Goal: Task Accomplishment & Management: Manage account settings

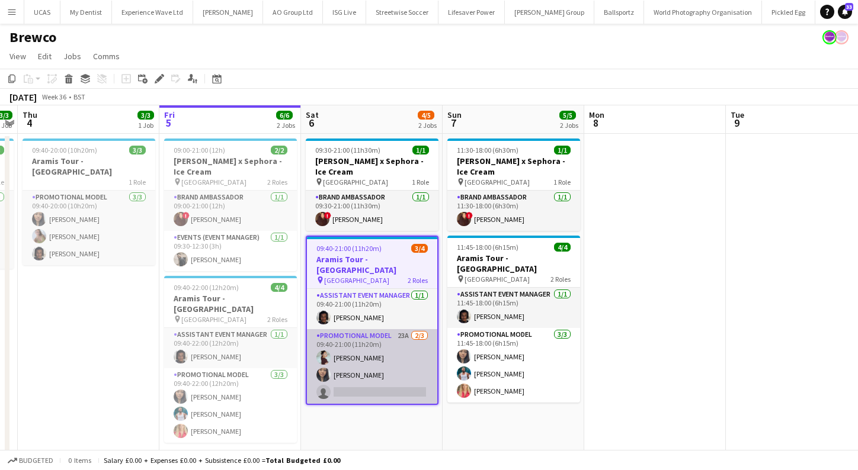
click at [372, 380] on app-card-role "Promotional Model 23A 2/3 09:40-21:00 (11h20m) Jessica Montogmery Man Ying Chen…" at bounding box center [372, 366] width 130 height 75
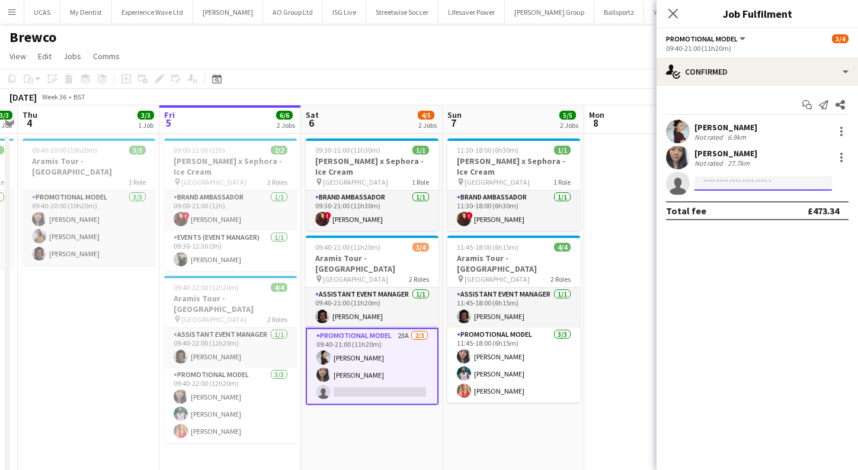
click at [764, 181] on input at bounding box center [762, 184] width 137 height 14
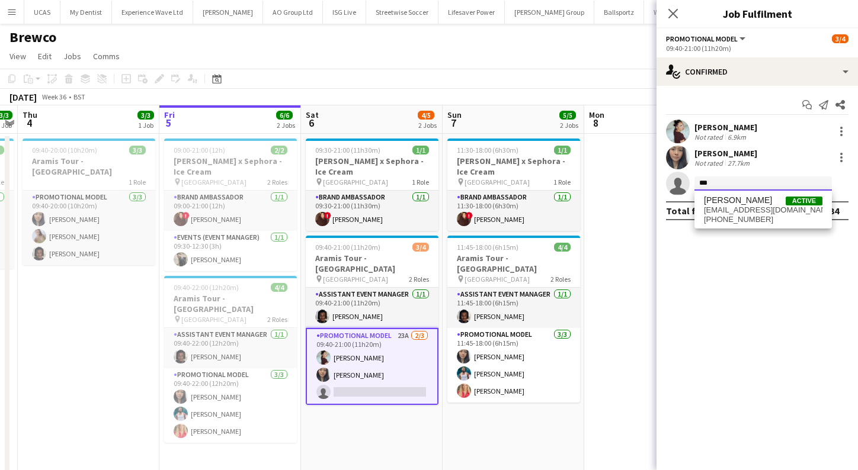
type input "***"
drag, startPoint x: 764, startPoint y: 181, endPoint x: 748, endPoint y: 208, distance: 30.8
click at [748, 208] on span "lmtd.edtn.lndn@gmail.com" at bounding box center [763, 210] width 118 height 9
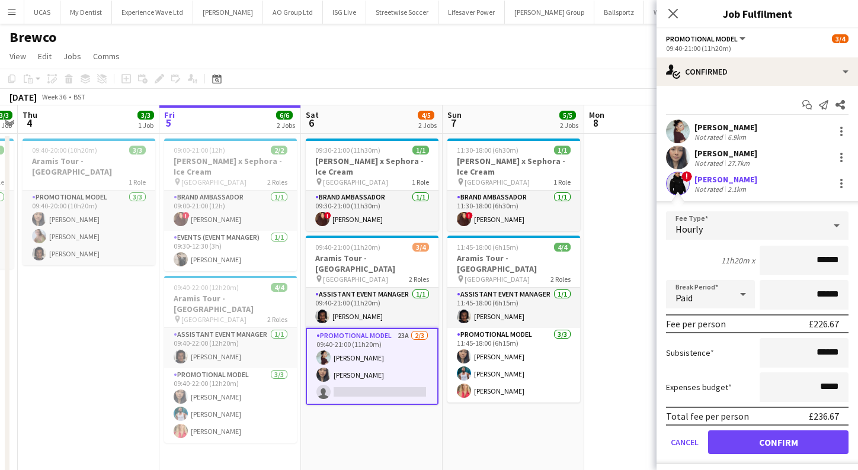
click at [772, 438] on button "Confirm" at bounding box center [778, 443] width 140 height 24
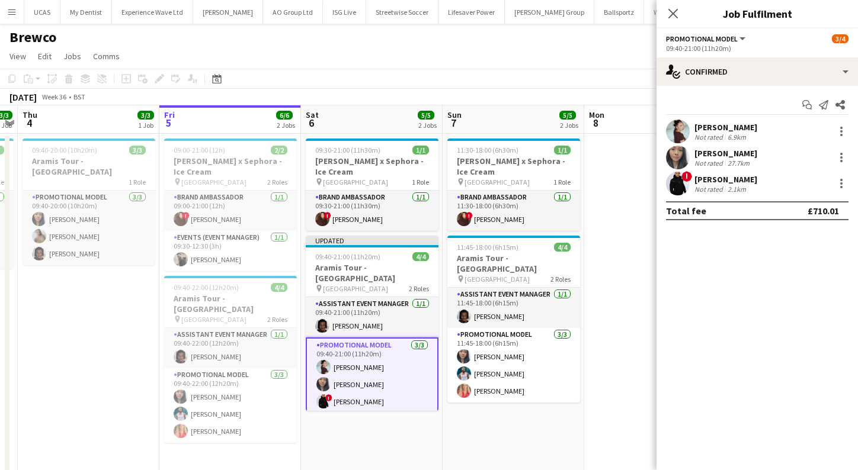
click at [639, 306] on app-date-cell at bounding box center [655, 322] width 142 height 376
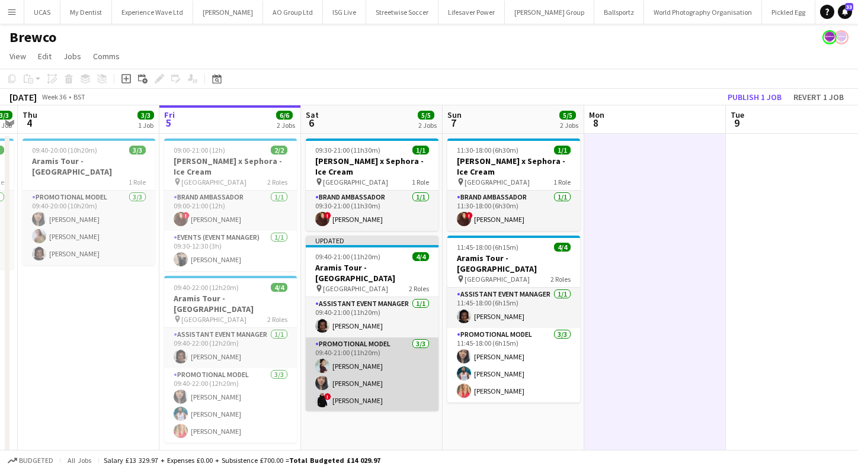
click at [412, 374] on app-card-role "Promotional Model 3/3 09:40-21:00 (11h20m) Jessica Montogmery Man Ying Cheng ! …" at bounding box center [372, 375] width 133 height 75
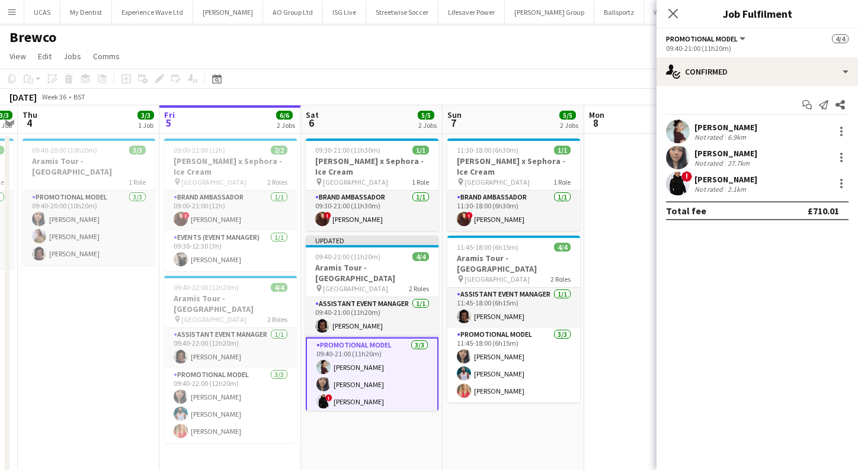
click at [730, 185] on div "2.1km" at bounding box center [736, 189] width 23 height 9
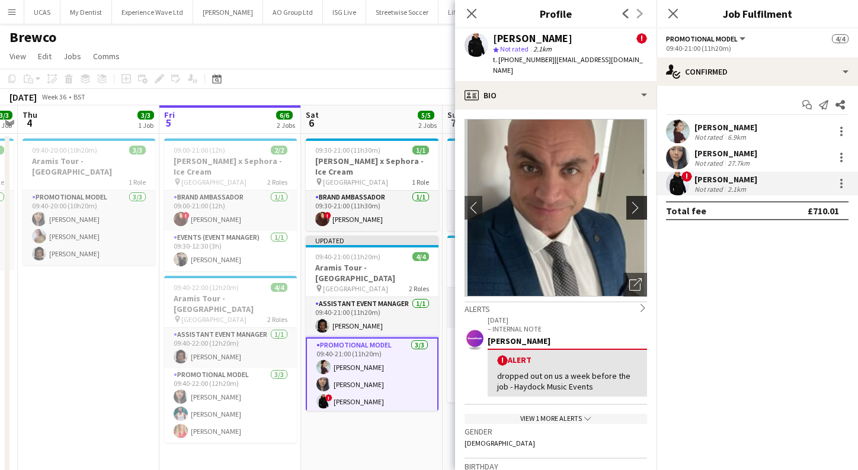
click at [640, 201] on app-icon "chevron-right" at bounding box center [638, 207] width 18 height 12
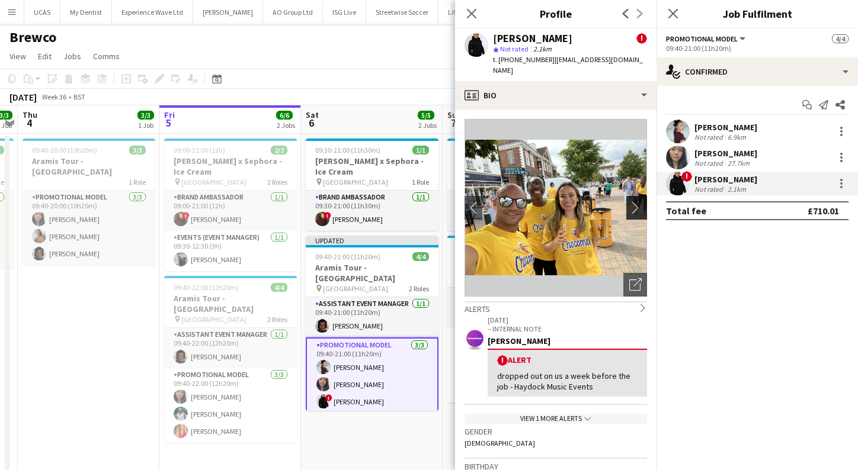
click at [639, 201] on app-icon "chevron-right" at bounding box center [638, 207] width 18 height 12
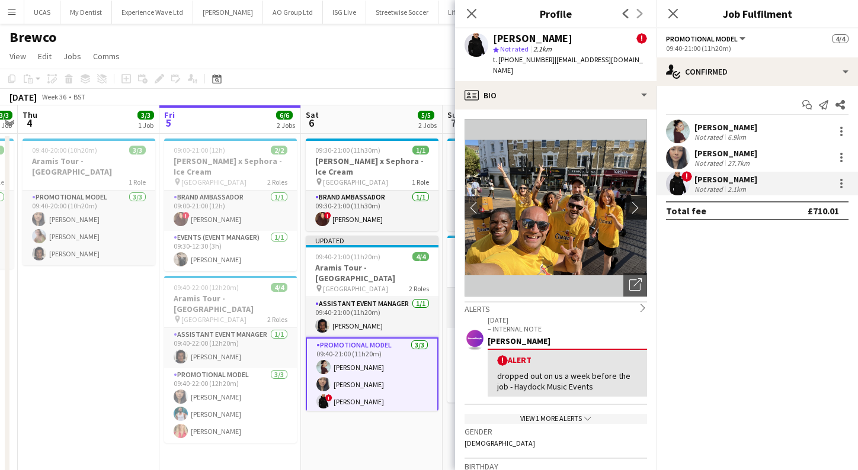
click at [639, 201] on app-icon "chevron-right" at bounding box center [638, 207] width 18 height 12
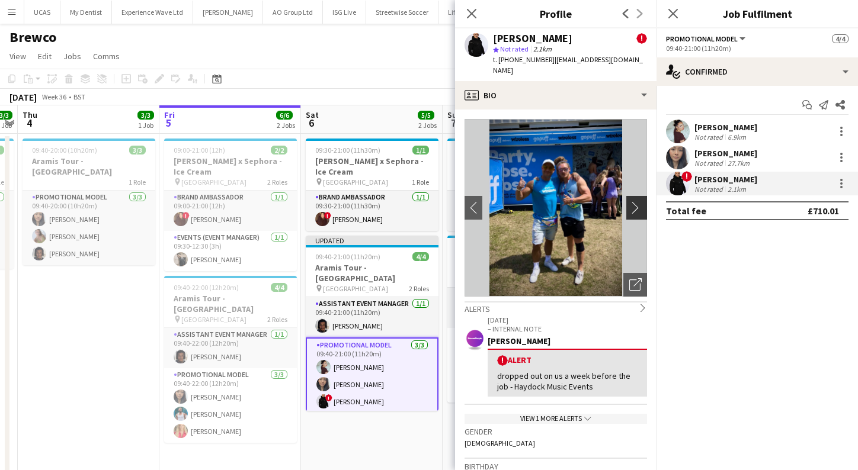
click at [634, 201] on app-icon "chevron-right" at bounding box center [638, 207] width 18 height 12
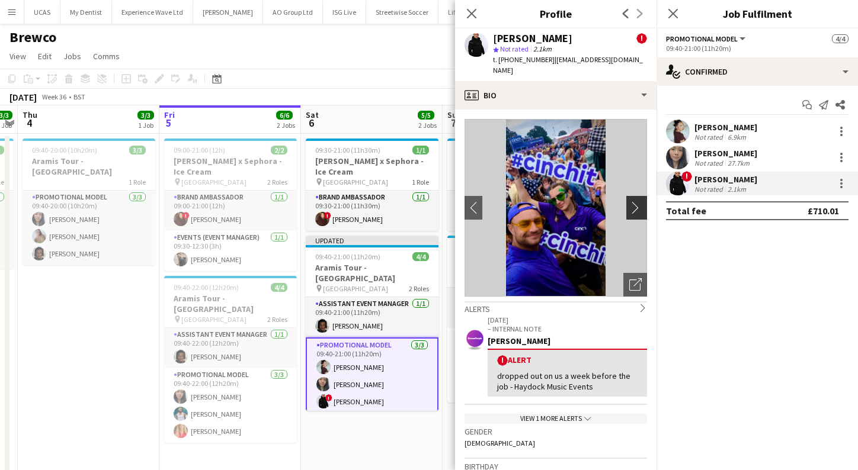
click at [634, 201] on app-icon "chevron-right" at bounding box center [638, 207] width 18 height 12
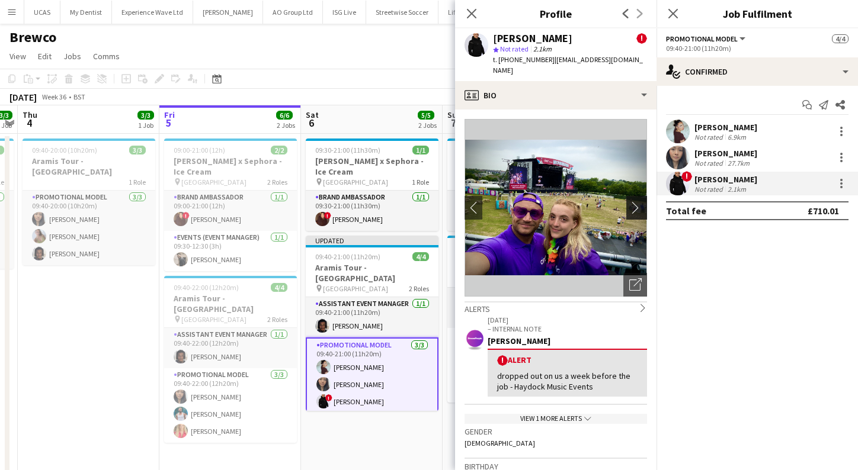
click at [634, 201] on app-icon "chevron-right" at bounding box center [638, 207] width 18 height 12
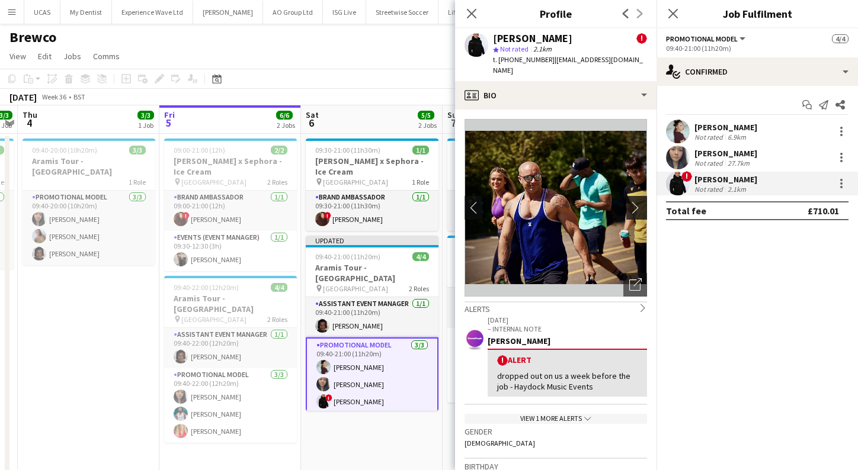
click at [634, 201] on app-icon "chevron-right" at bounding box center [638, 207] width 18 height 12
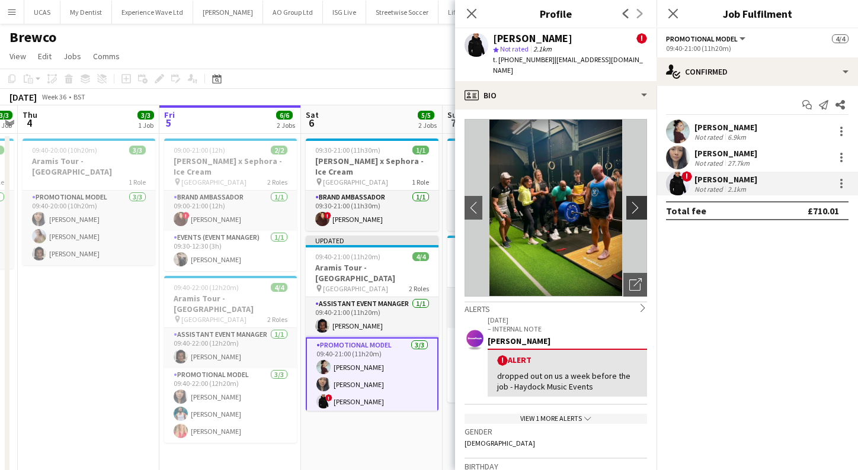
click at [634, 201] on app-icon "chevron-right" at bounding box center [638, 207] width 18 height 12
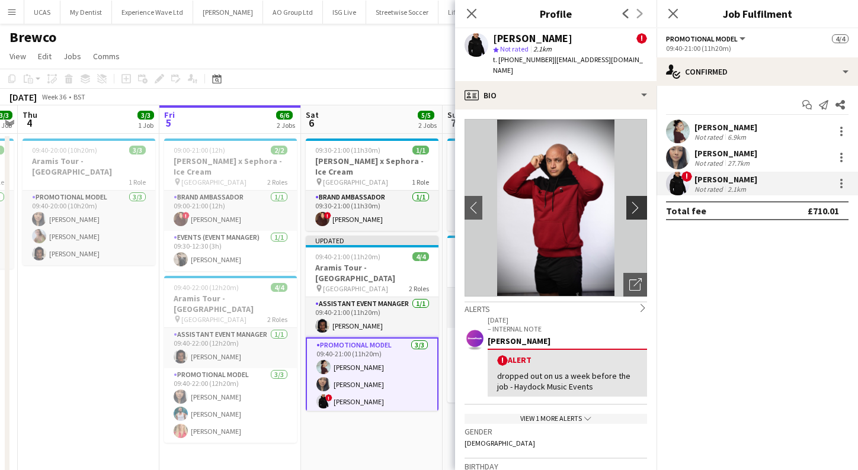
click at [634, 201] on app-icon "chevron-right" at bounding box center [638, 207] width 18 height 12
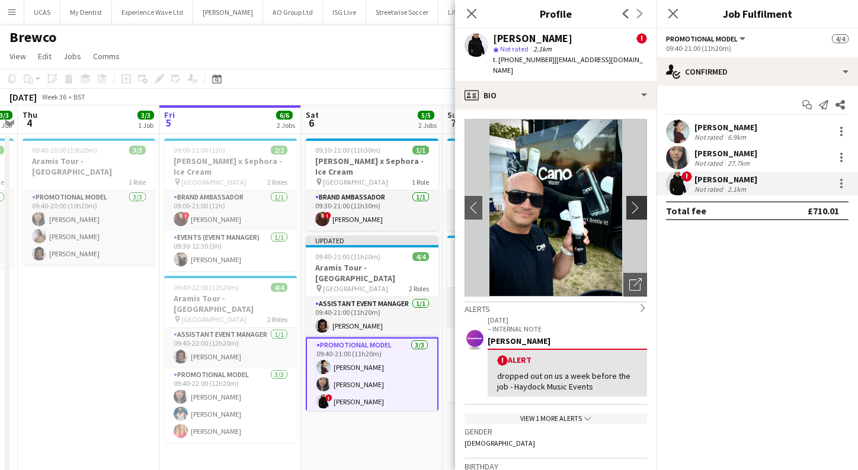
click at [634, 201] on app-icon "chevron-right" at bounding box center [638, 207] width 18 height 12
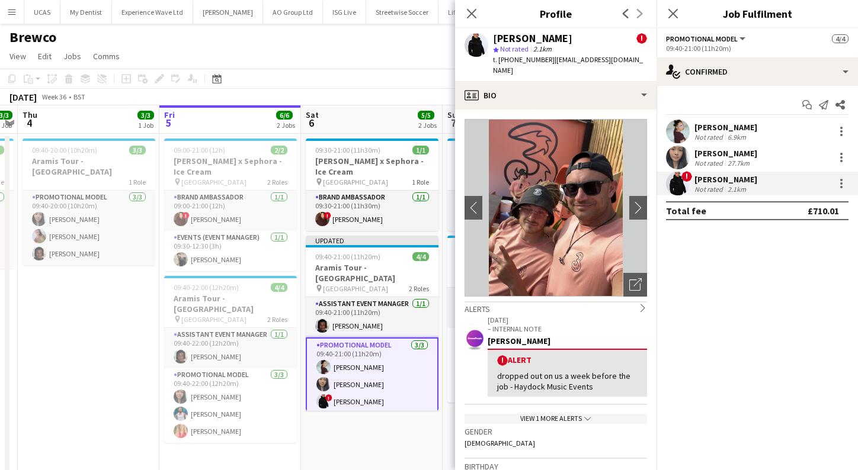
drag, startPoint x: 634, startPoint y: 194, endPoint x: 684, endPoint y: 137, distance: 75.6
click at [684, 137] on body "Menu Boards Boards Boards All jobs Status Workforce Workforce My Workforce Recr…" at bounding box center [429, 265] width 858 height 530
click at [477, 201] on app-icon "chevron-left" at bounding box center [473, 207] width 18 height 12
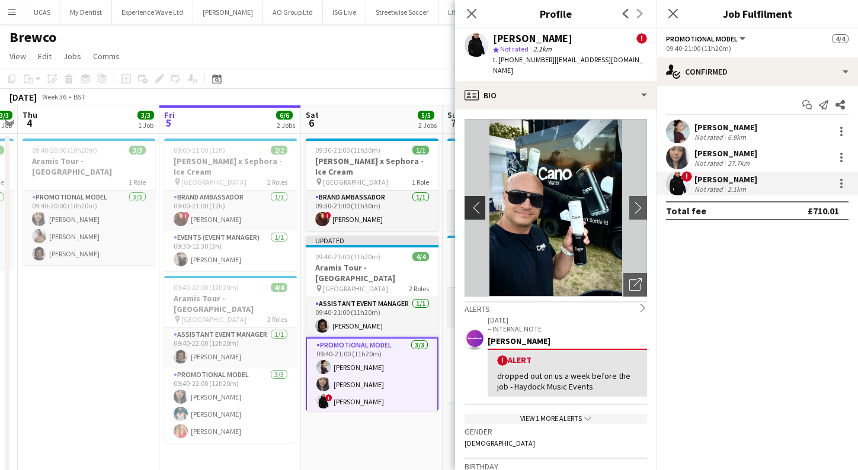
click at [473, 201] on app-icon "chevron-left" at bounding box center [473, 207] width 18 height 12
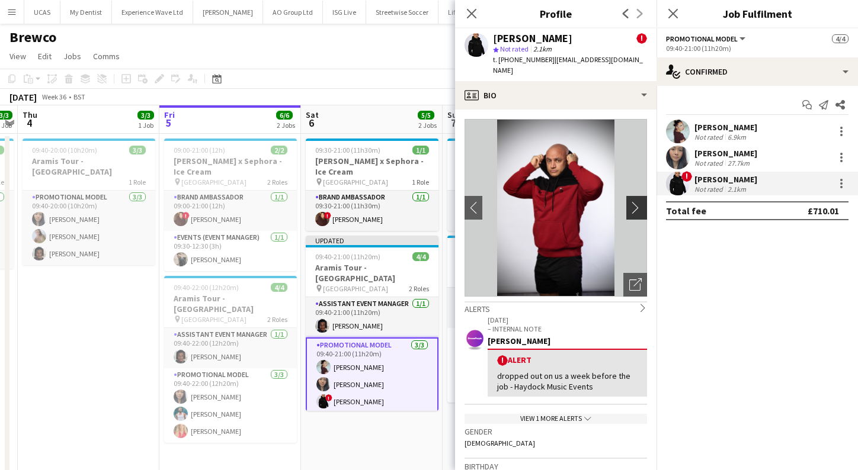
click at [637, 201] on app-icon "chevron-right" at bounding box center [638, 207] width 18 height 12
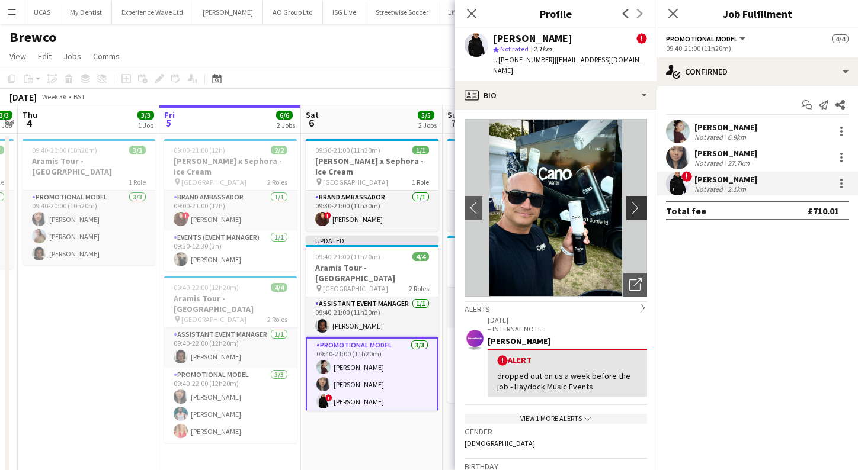
click at [637, 201] on app-icon "chevron-right" at bounding box center [638, 207] width 18 height 12
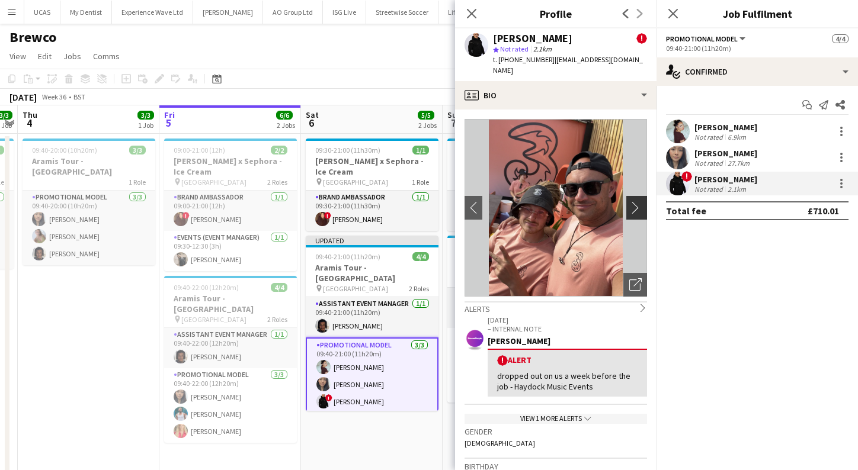
click at [637, 201] on app-icon "chevron-right" at bounding box center [638, 207] width 18 height 12
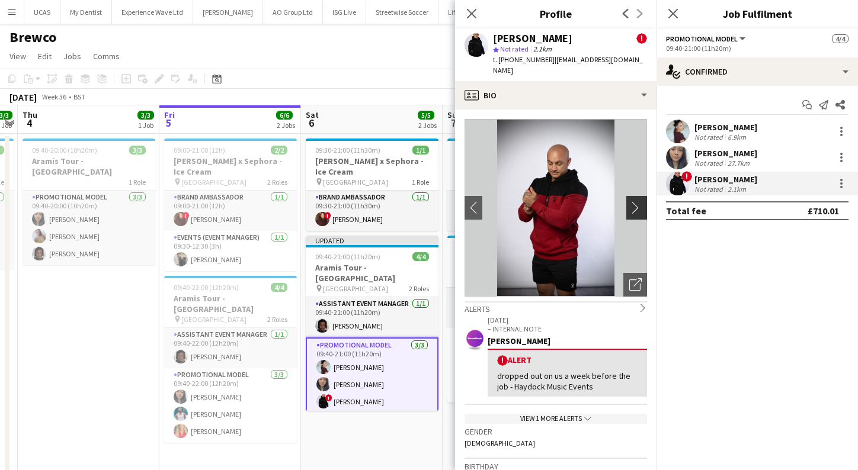
click at [639, 201] on app-icon "chevron-right" at bounding box center [638, 207] width 18 height 12
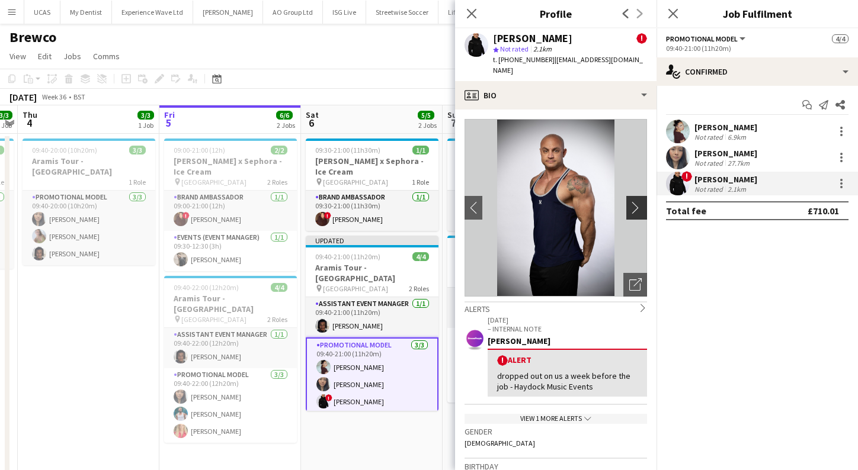
click at [639, 201] on app-icon "chevron-right" at bounding box center [638, 207] width 18 height 12
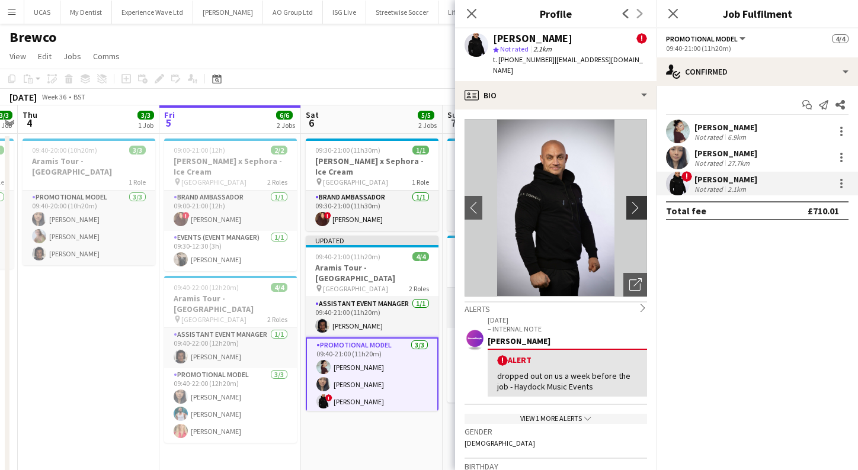
click at [639, 201] on app-icon "chevron-right" at bounding box center [638, 207] width 18 height 12
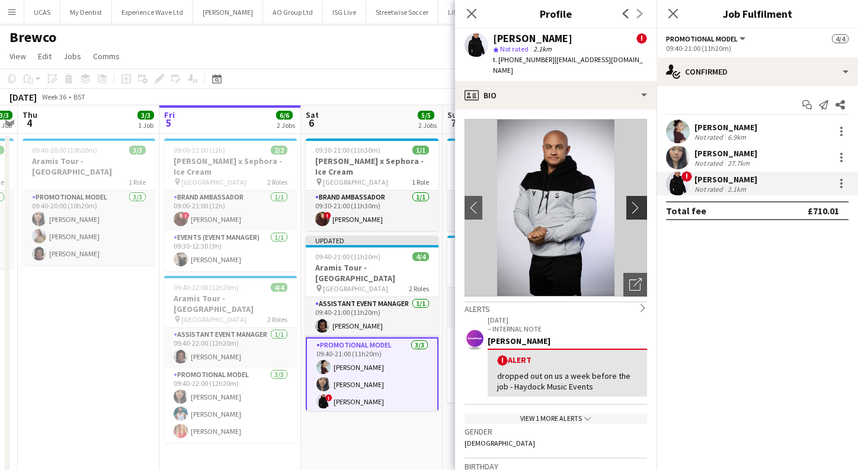
click at [636, 201] on app-icon "chevron-right" at bounding box center [638, 207] width 18 height 12
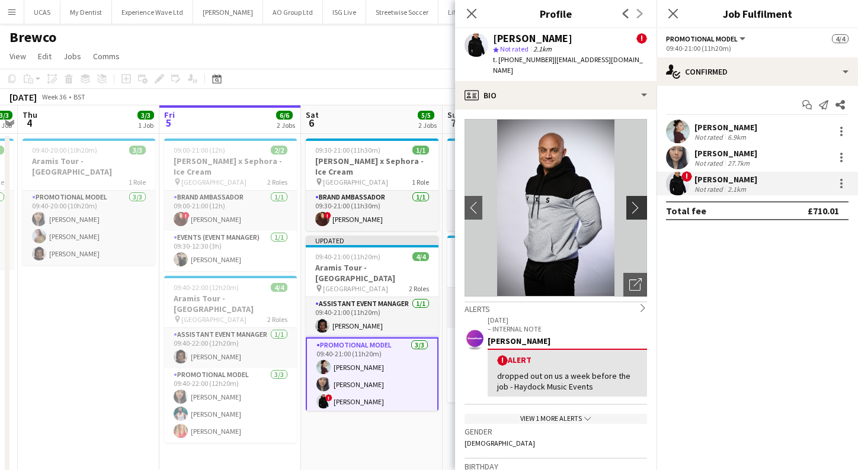
click at [636, 201] on app-icon "chevron-right" at bounding box center [638, 207] width 18 height 12
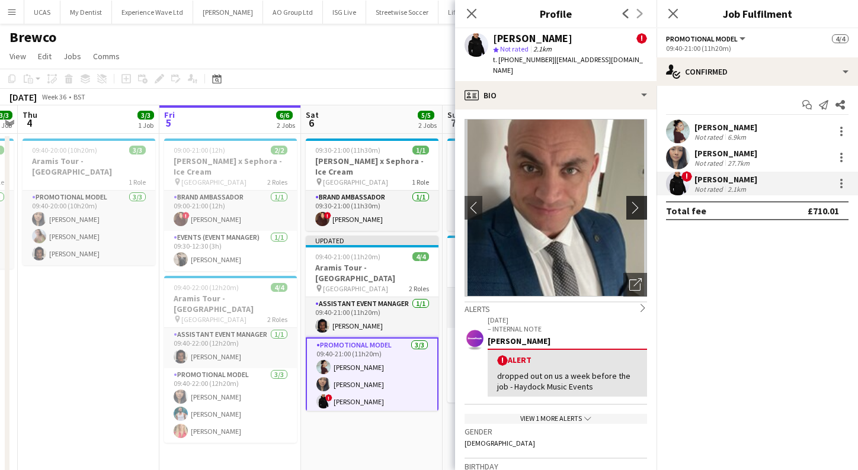
click at [637, 201] on app-icon "chevron-right" at bounding box center [638, 207] width 18 height 12
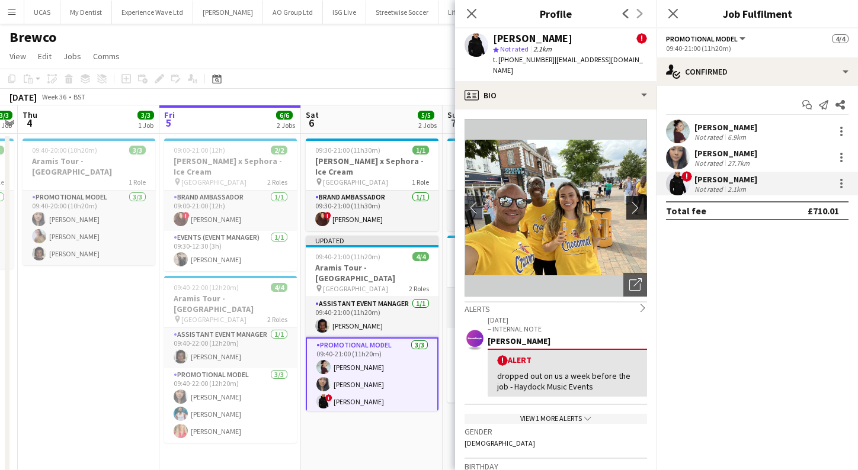
click at [637, 201] on app-icon "chevron-right" at bounding box center [638, 207] width 18 height 12
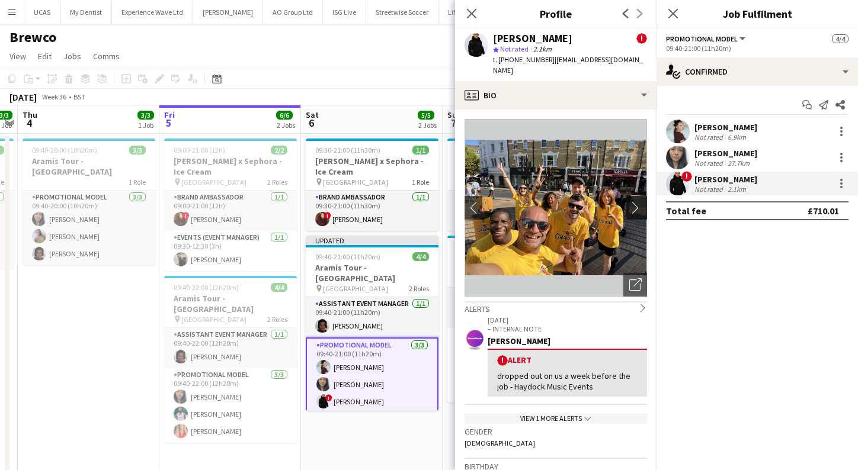
click at [637, 201] on app-icon "chevron-right" at bounding box center [638, 207] width 18 height 12
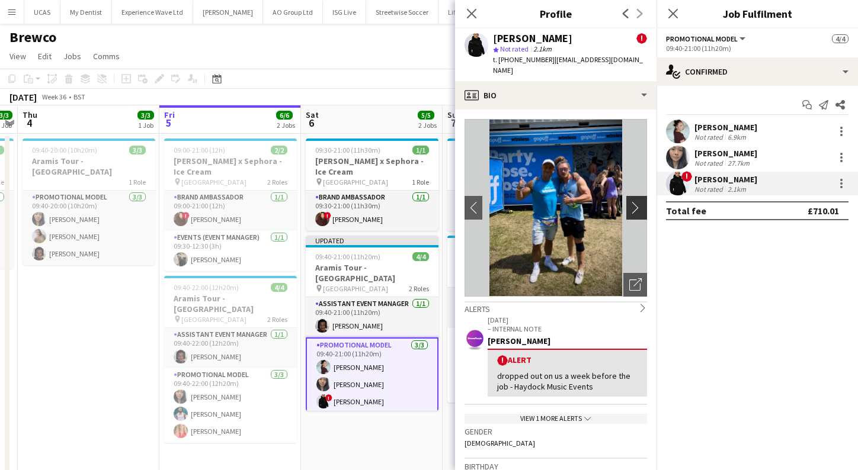
click at [637, 201] on app-icon "chevron-right" at bounding box center [638, 207] width 18 height 12
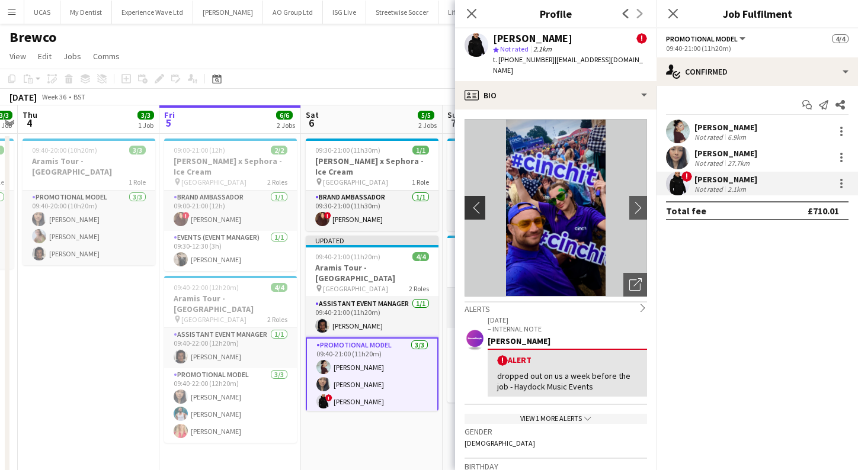
click at [476, 201] on app-icon "chevron-left" at bounding box center [473, 207] width 18 height 12
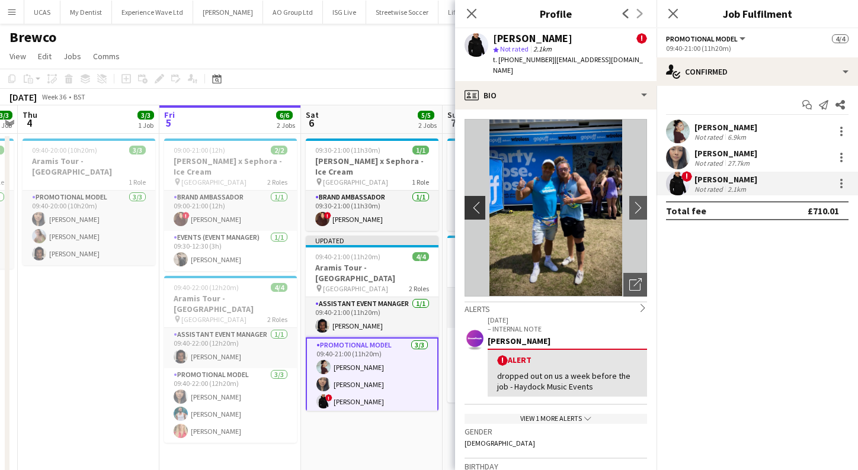
click at [476, 201] on app-icon "chevron-left" at bounding box center [473, 207] width 18 height 12
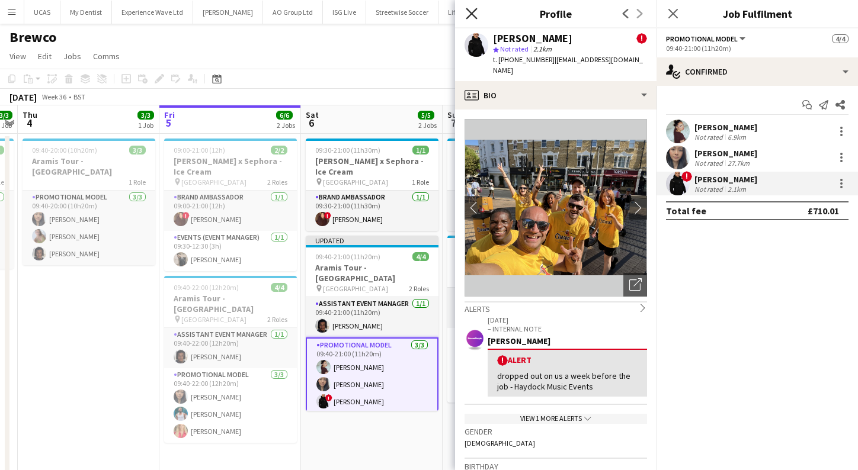
click at [473, 13] on icon at bounding box center [471, 13] width 11 height 11
